Goal: Check status: Check status

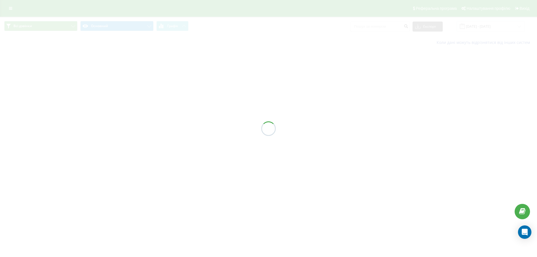
click at [11, 9] on div at bounding box center [268, 128] width 537 height 257
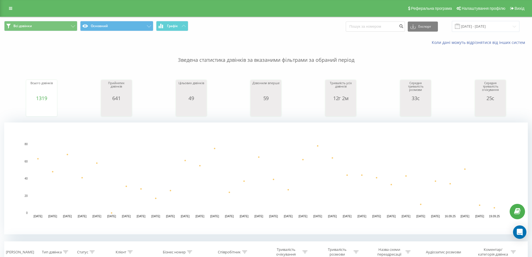
click at [11, 9] on icon at bounding box center [10, 8] width 3 height 4
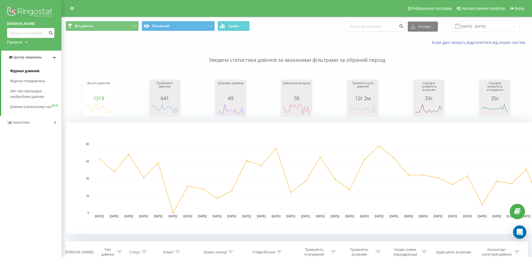
click at [32, 73] on span "Журнал дзвінків" at bounding box center [25, 71] width 30 height 6
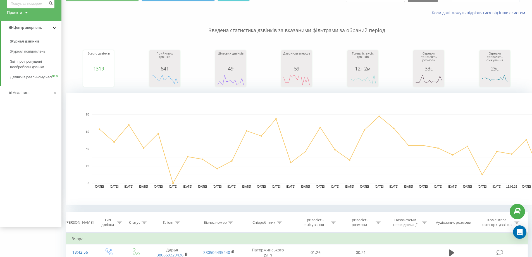
scroll to position [28, 0]
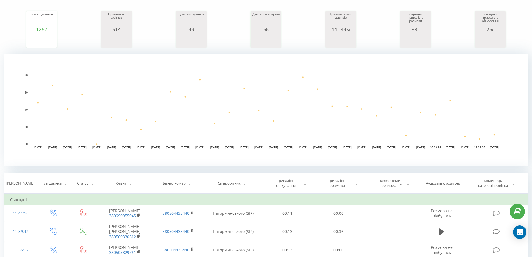
scroll to position [56, 0]
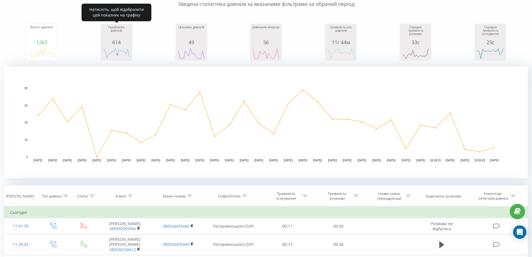
click at [115, 56] on rect "A chart." at bounding box center [117, 53] width 28 height 10
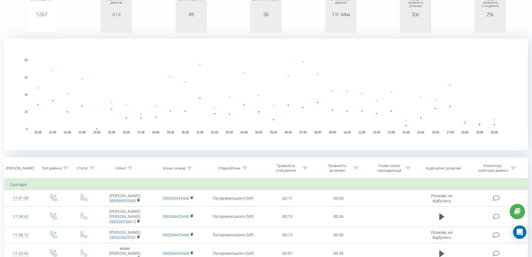
scroll to position [0, 0]
